Goal: Transaction & Acquisition: Obtain resource

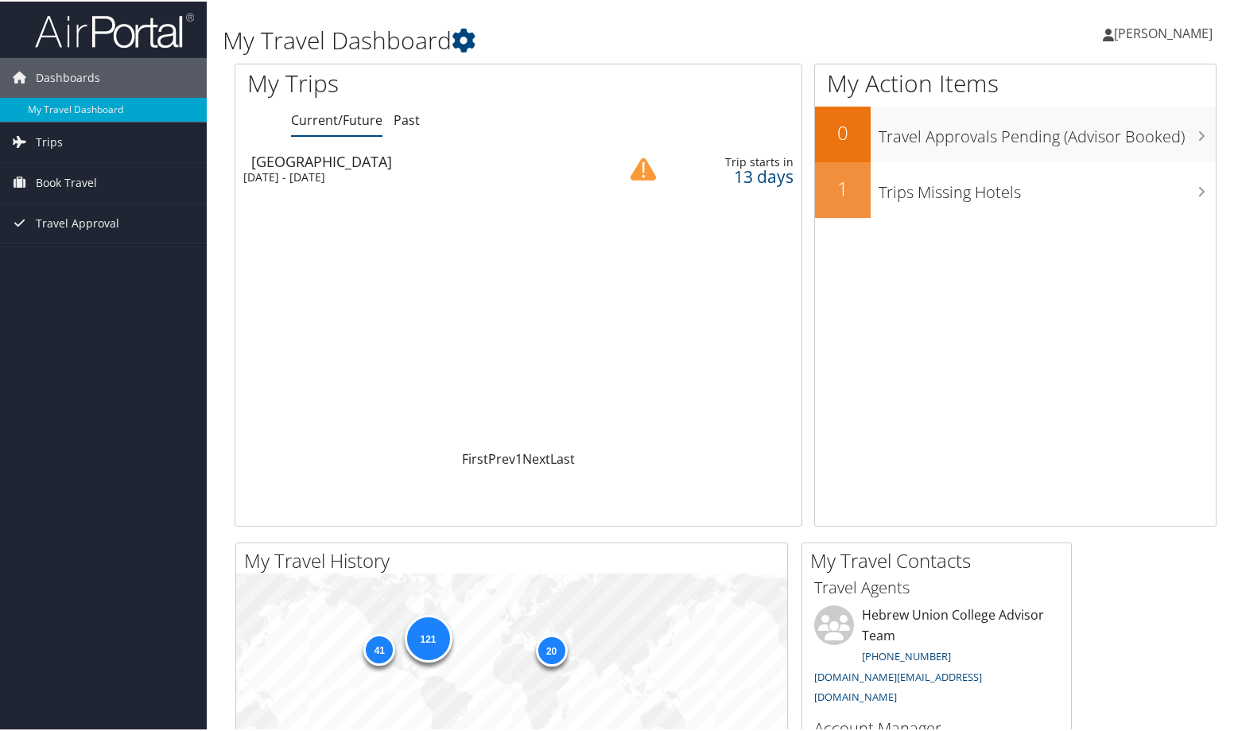
click at [402, 174] on div "Wed 22 Oct 2025 - Sun 2 Nov 2025" at bounding box center [417, 176] width 348 height 14
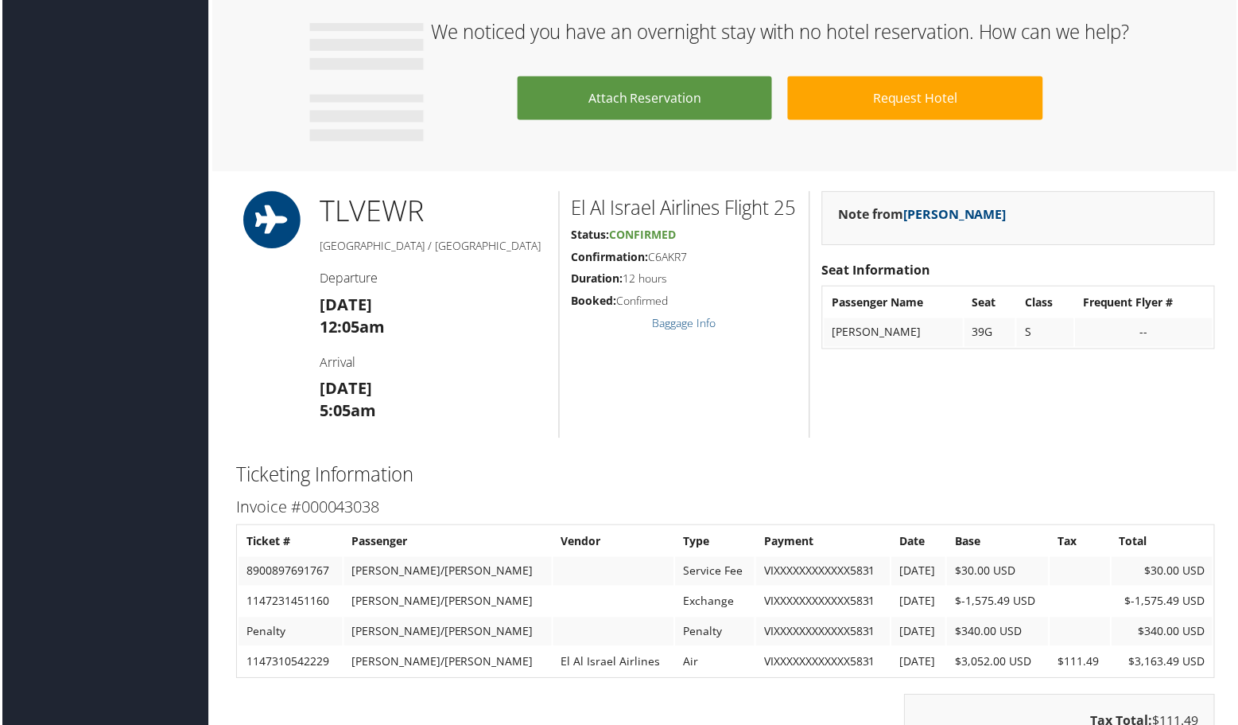
scroll to position [954, 0]
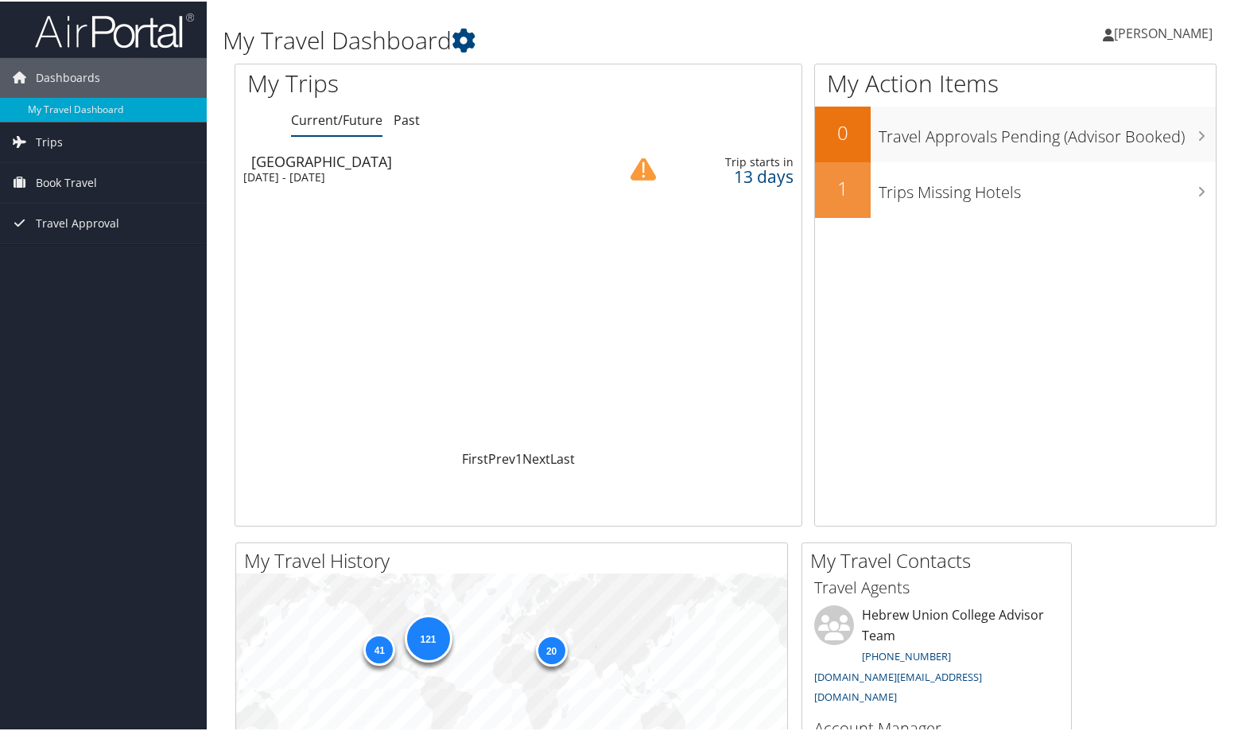
click at [449, 156] on div "[GEOGRAPHIC_DATA]" at bounding box center [425, 160] width 348 height 14
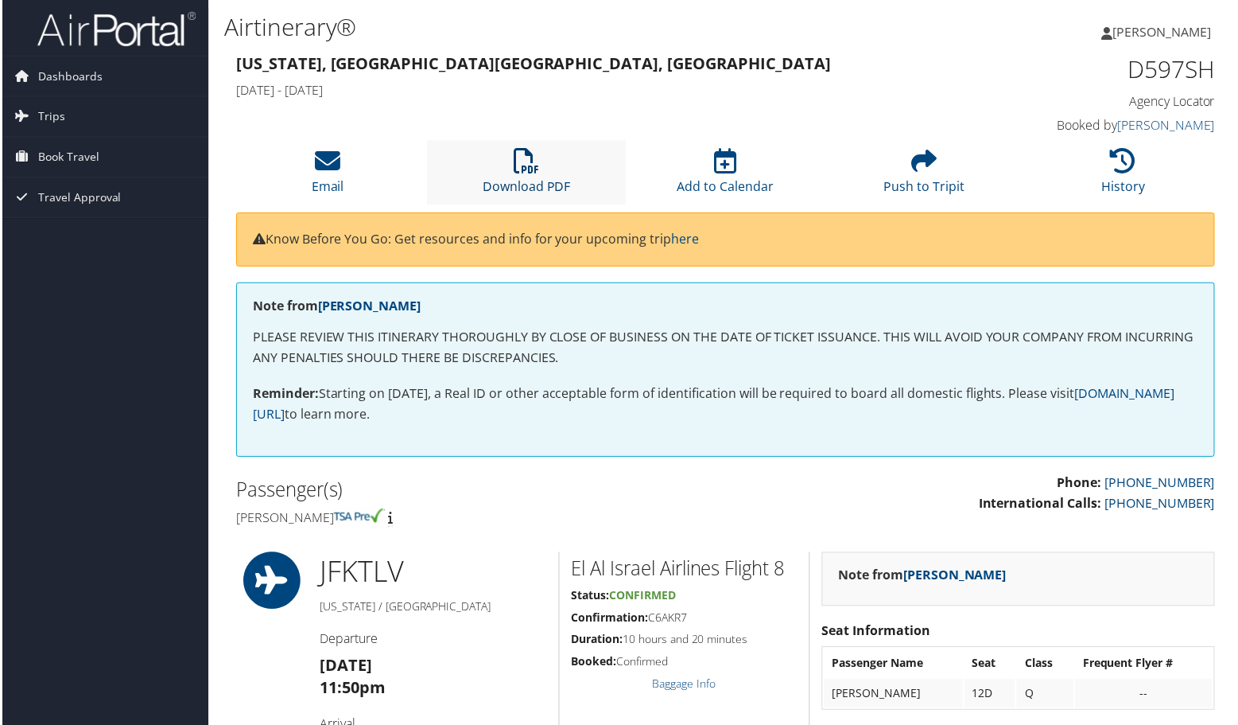
click at [534, 192] on link "Download PDF" at bounding box center [526, 176] width 88 height 38
